Goal: Ask a question

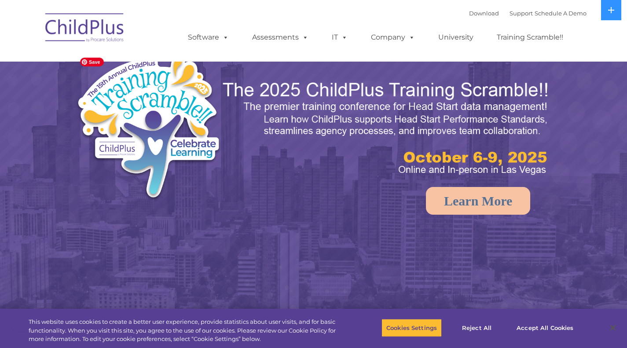
select select "MEDIUM"
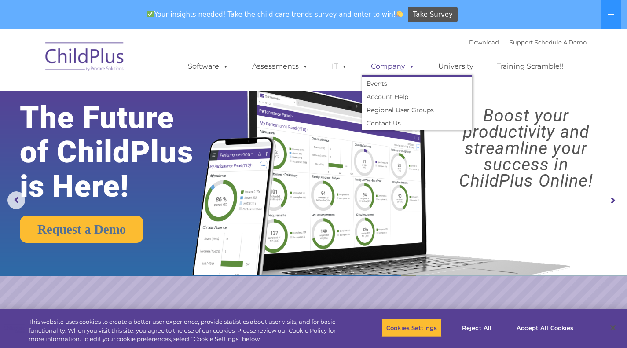
click at [410, 67] on span at bounding box center [410, 66] width 10 height 8
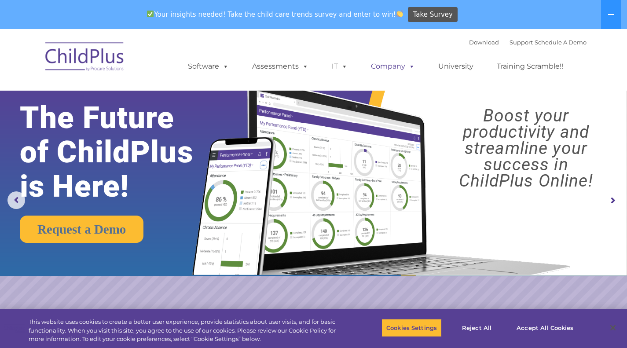
click at [410, 67] on span at bounding box center [410, 66] width 10 height 8
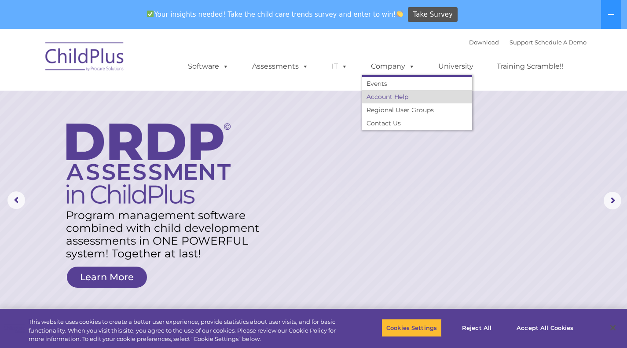
click at [405, 95] on link "Account Help" at bounding box center [417, 96] width 110 height 13
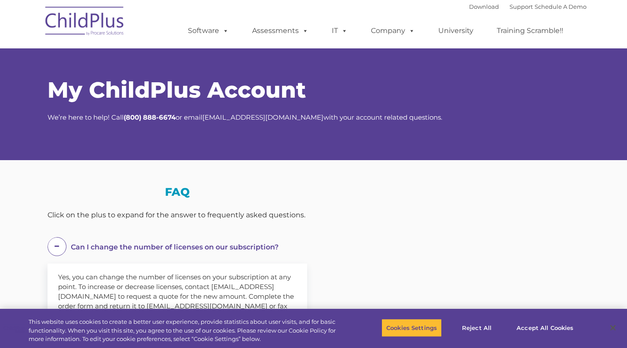
select select "MEDIUM"
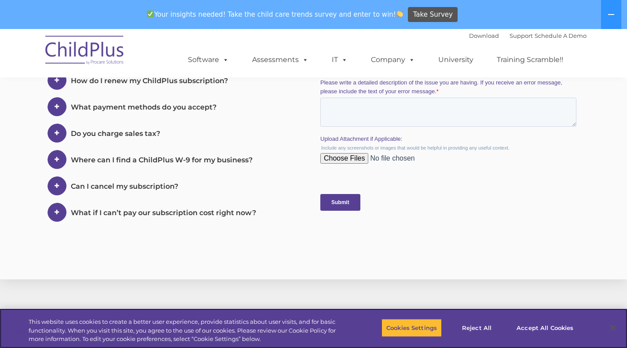
scroll to position [407, 0]
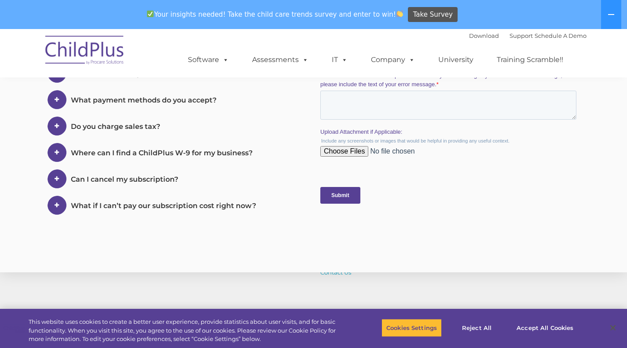
click at [54, 149] on span at bounding box center [57, 152] width 19 height 19
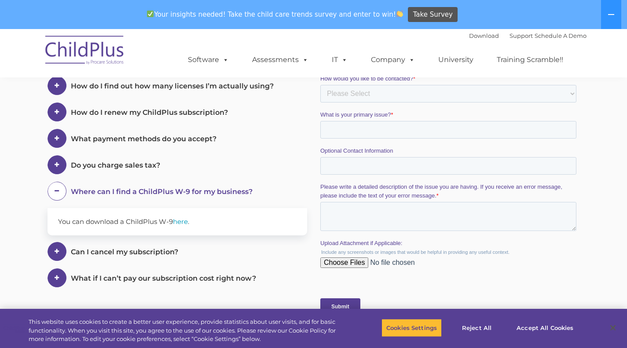
scroll to position [296, 0]
click at [184, 219] on link "here" at bounding box center [180, 220] width 15 height 8
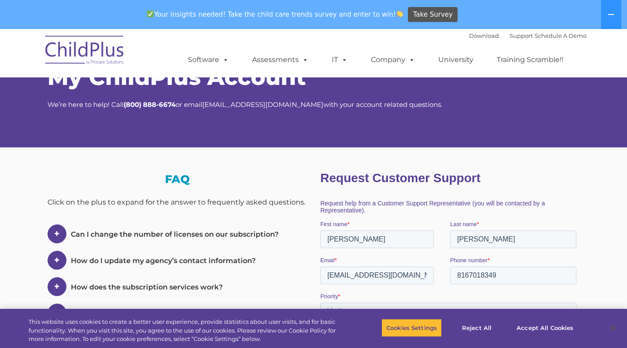
scroll to position [14, 0]
